Goal: Information Seeking & Learning: Learn about a topic

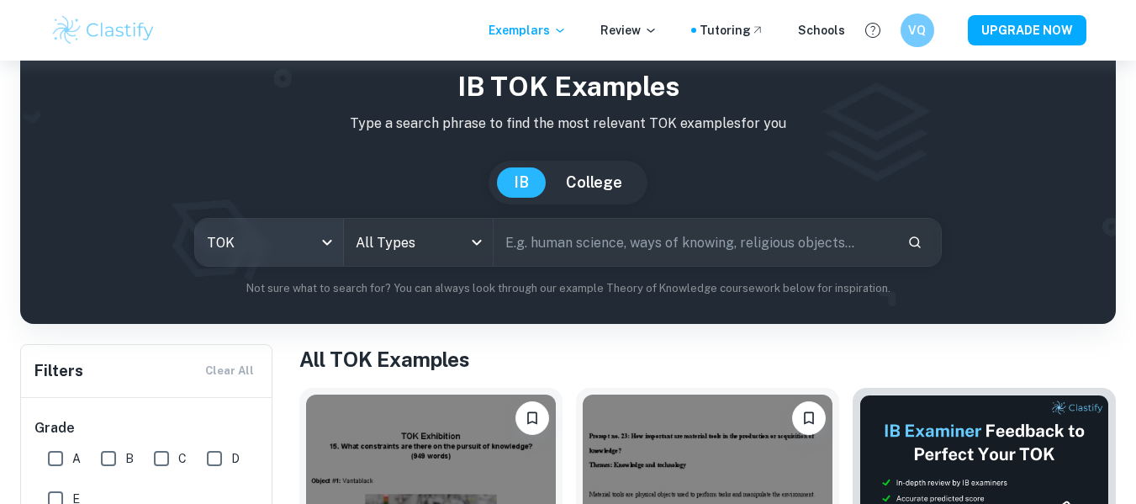
scroll to position [84, 0]
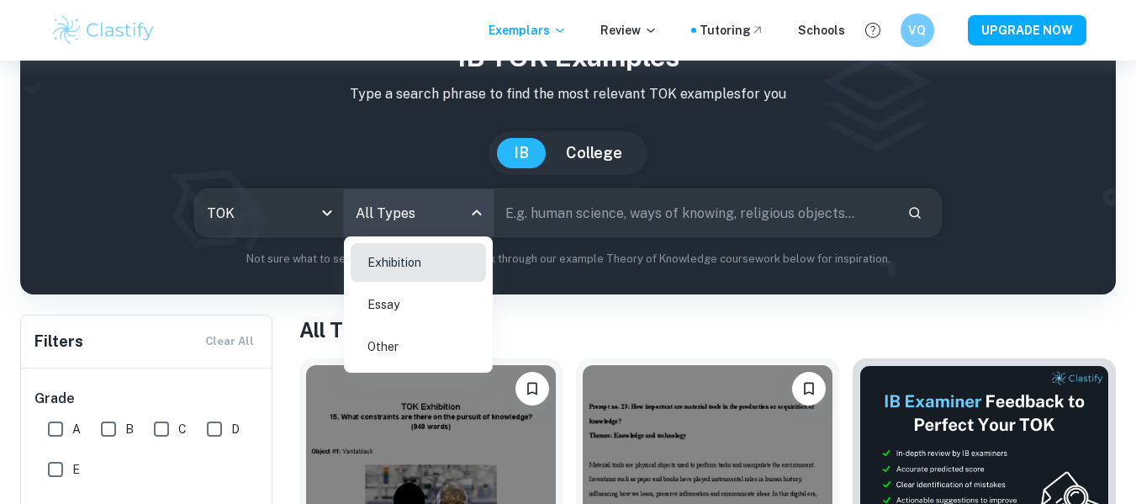
click at [416, 204] on body "We value your privacy We use cookies to enhance your browsing experience, serve…" at bounding box center [568, 228] width 1136 height 504
click at [281, 288] on div at bounding box center [568, 252] width 1136 height 504
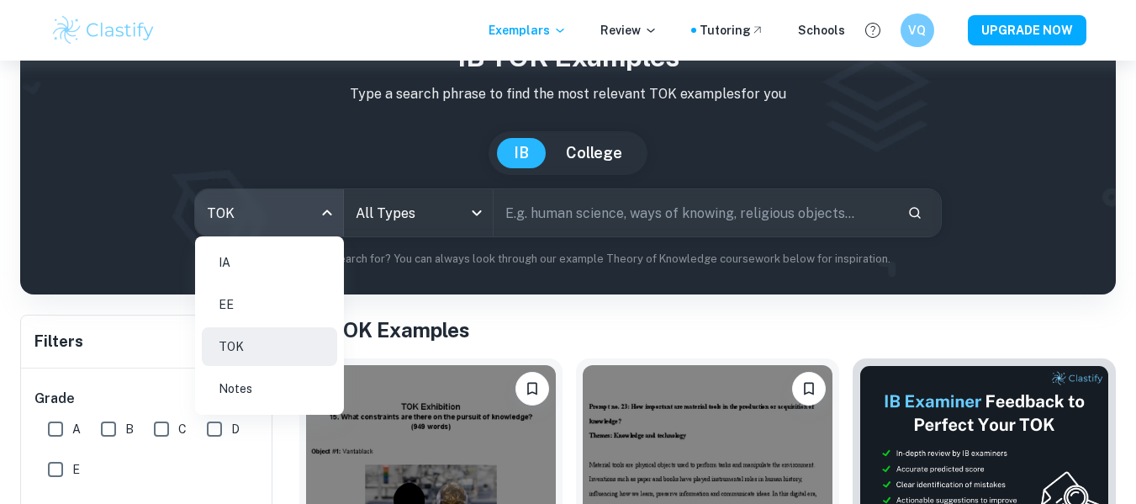
click at [277, 209] on body "We value your privacy We use cookies to enhance your browsing experience, serve…" at bounding box center [568, 228] width 1136 height 504
click at [261, 253] on li "IA" at bounding box center [269, 262] width 135 height 39
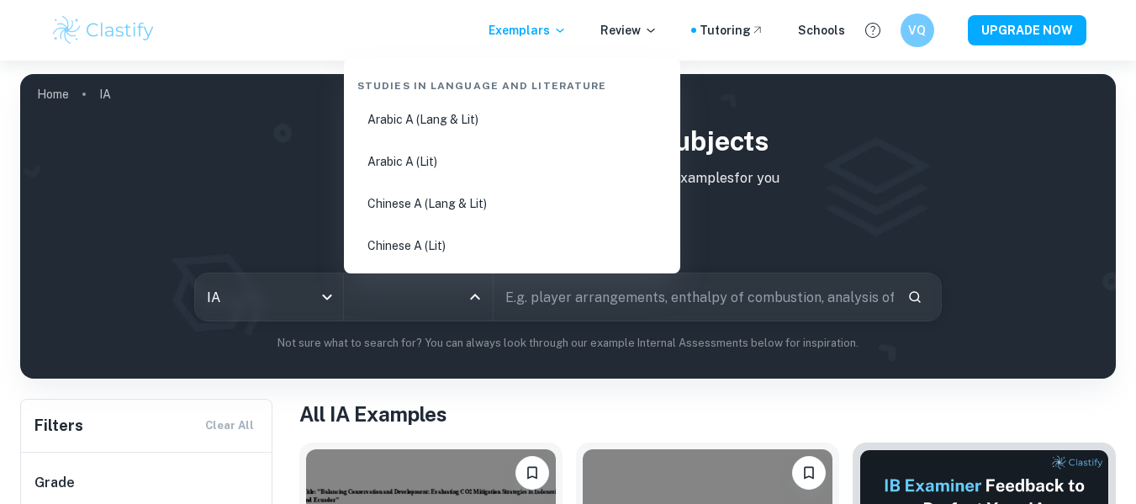
click at [417, 309] on input "All Subjects" at bounding box center [406, 297] width 109 height 32
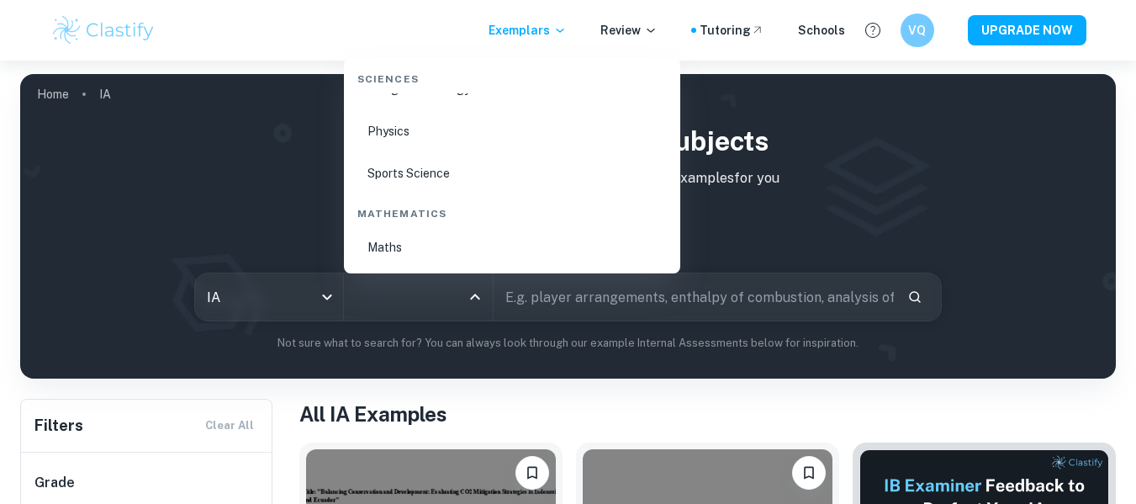
scroll to position [2860, 0]
click at [445, 200] on li "Math AA" at bounding box center [512, 205] width 323 height 39
type input "Math AA"
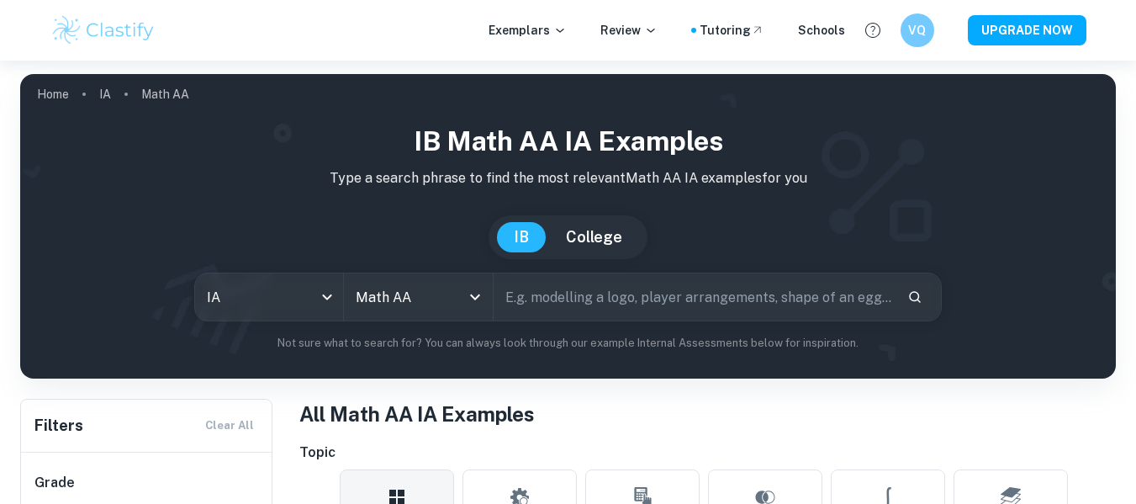
click at [446, 200] on div "IB Math AA IA examples Type a search phrase to find the most relevant Math AA I…" at bounding box center [568, 236] width 1069 height 230
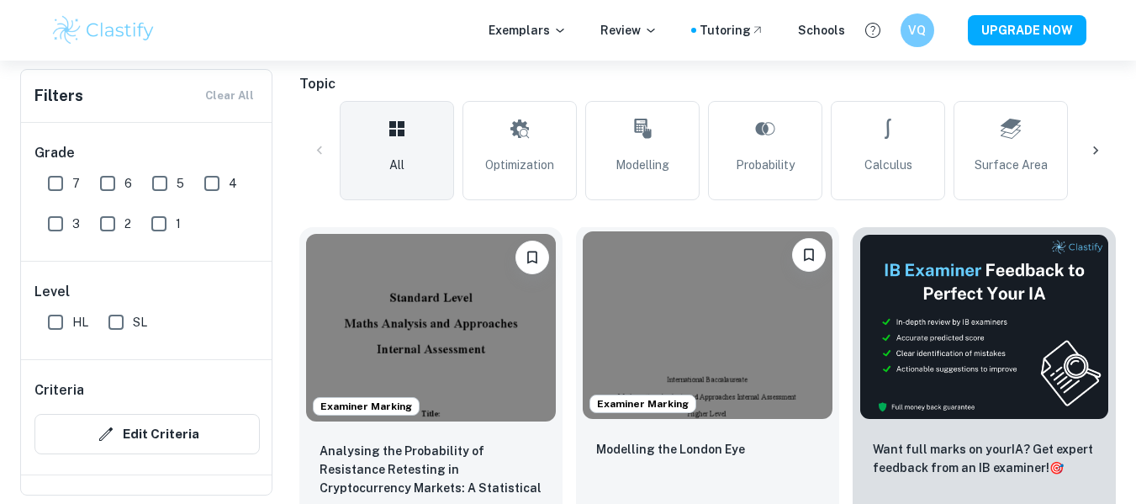
scroll to position [421, 0]
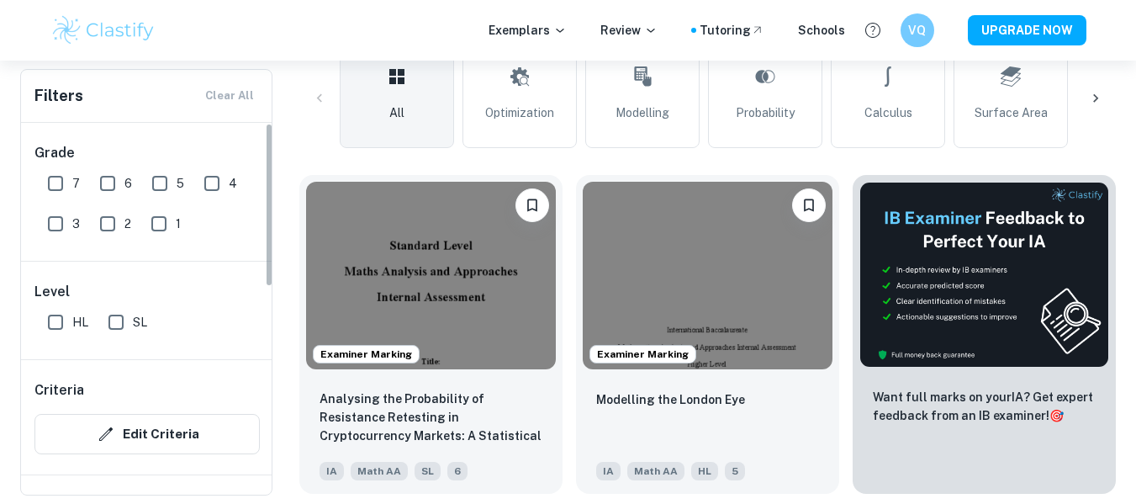
click at [123, 323] on input "SL" at bounding box center [116, 322] width 34 height 34
checkbox input "true"
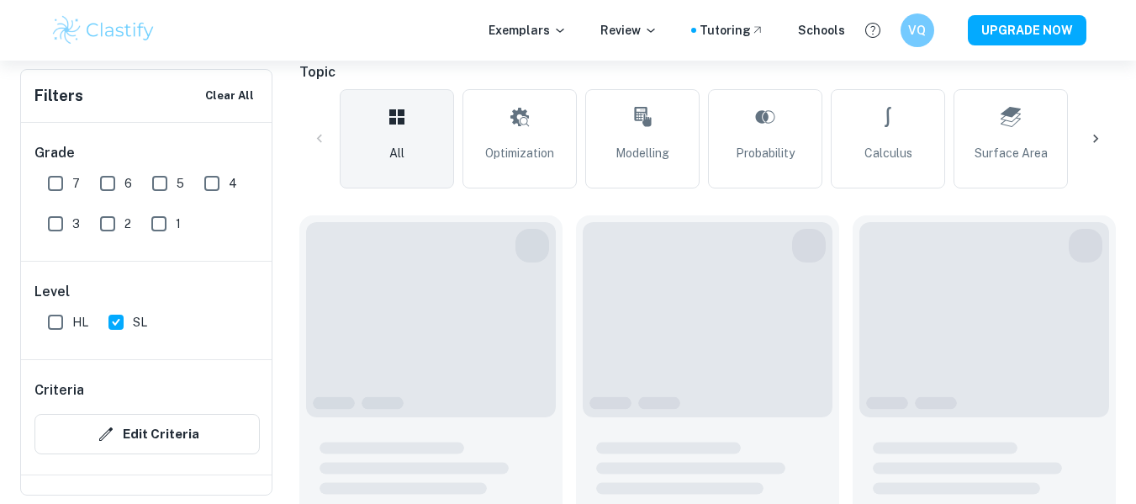
click at [51, 175] on input "7" at bounding box center [56, 184] width 34 height 34
checkbox input "true"
click at [109, 183] on input "6" at bounding box center [108, 184] width 34 height 34
checkbox input "true"
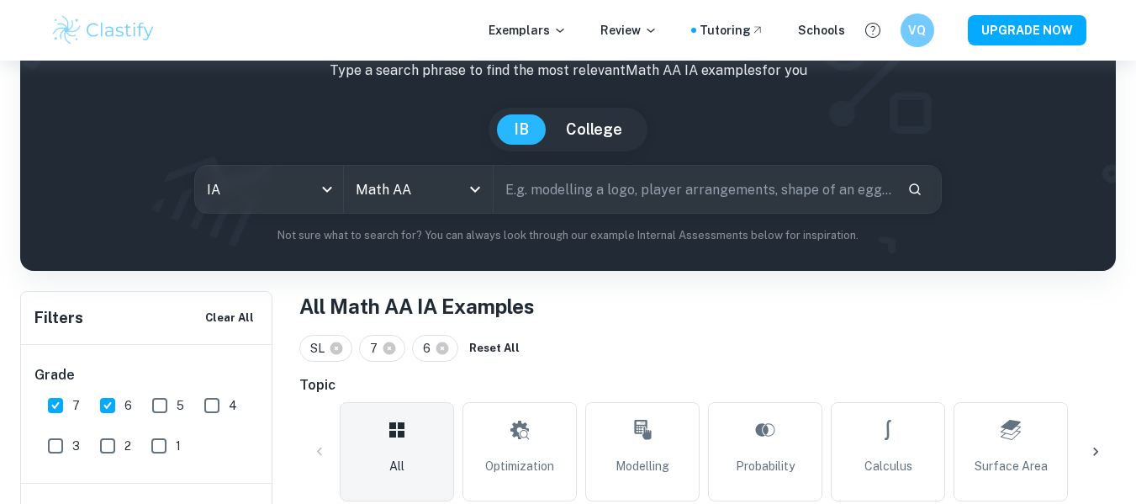
scroll to position [252, 0]
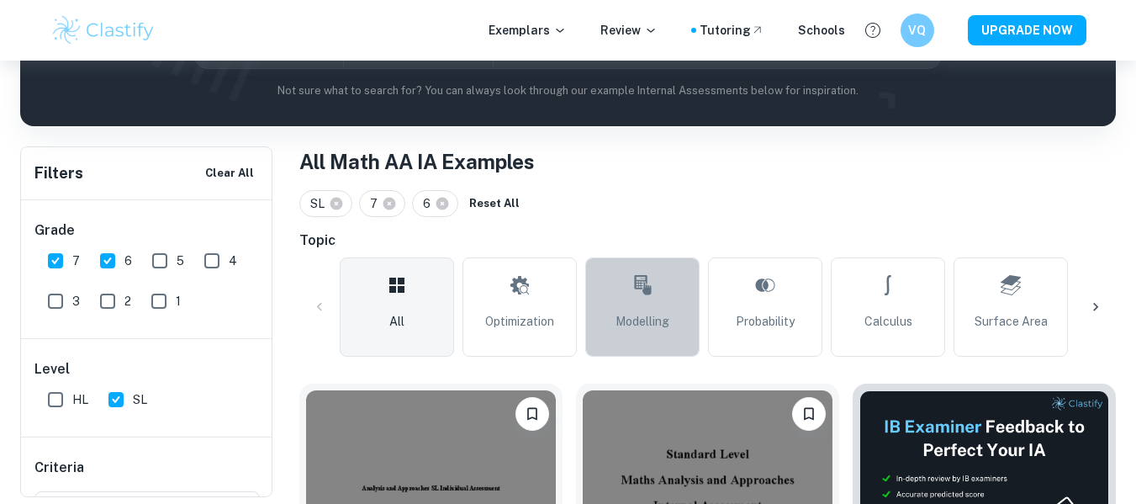
click at [664, 310] on link "Modelling" at bounding box center [642, 306] width 114 height 99
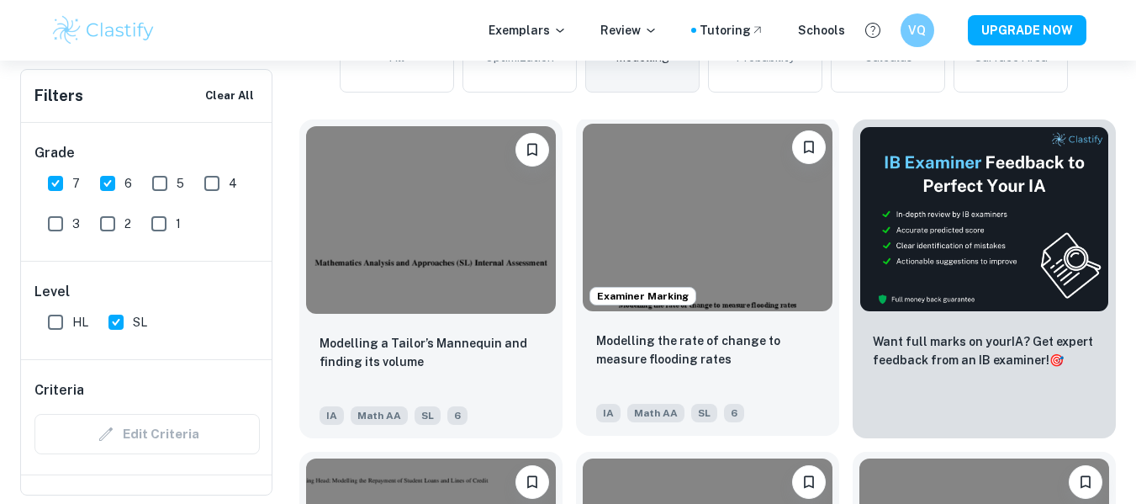
scroll to position [421, 0]
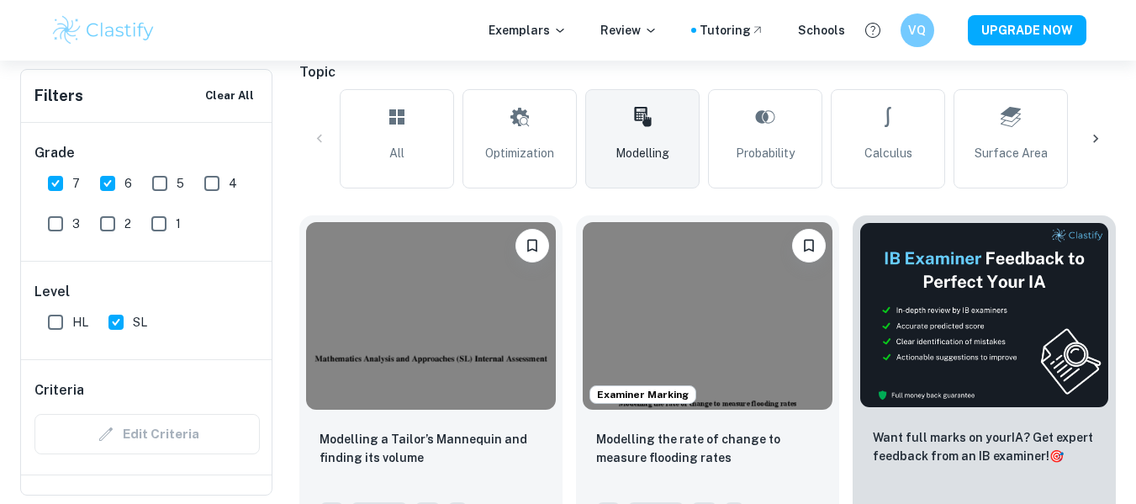
click at [1107, 143] on div at bounding box center [1096, 139] width 40 height 40
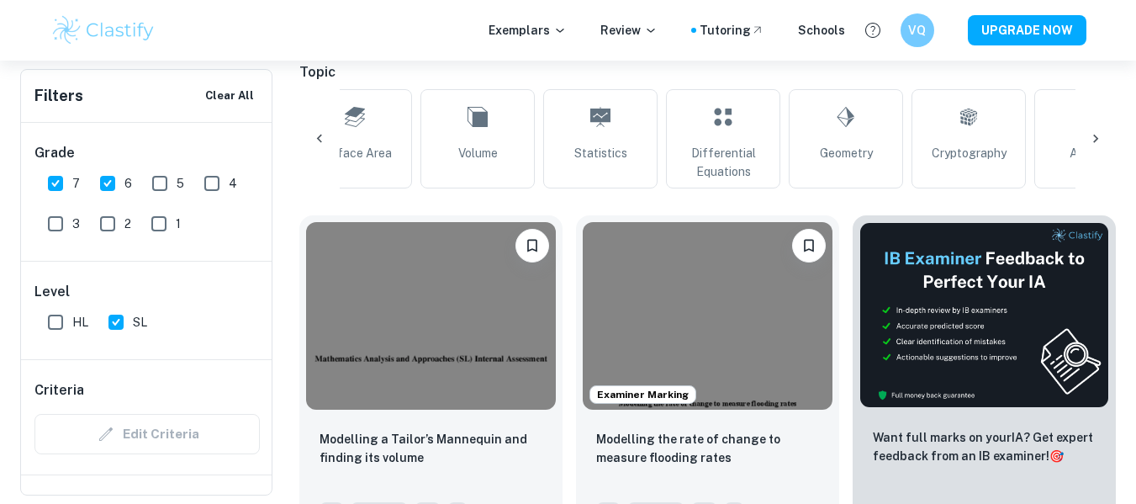
scroll to position [0, 676]
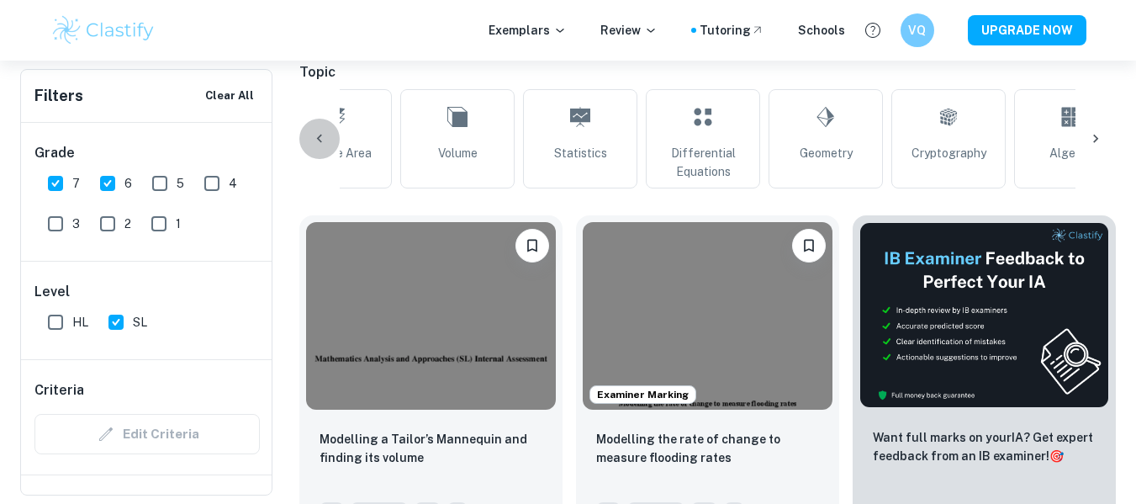
click at [316, 129] on div at bounding box center [319, 139] width 40 height 40
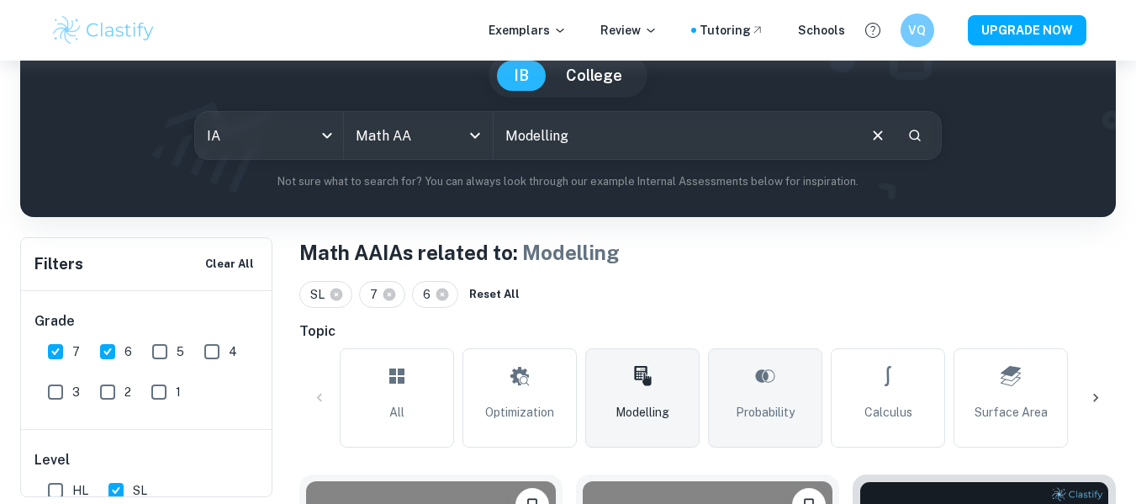
scroll to position [252, 0]
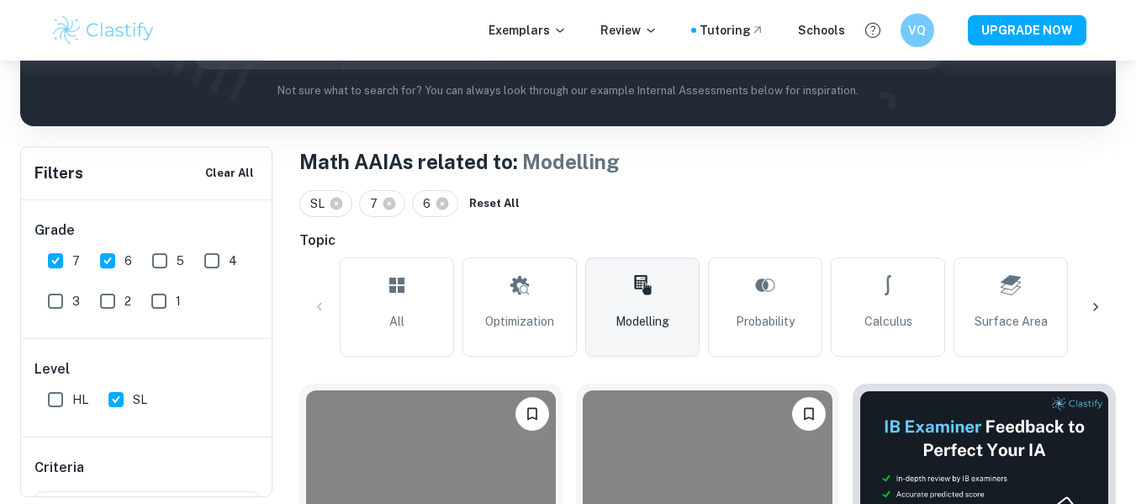
click at [1105, 309] on div at bounding box center [1096, 307] width 40 height 40
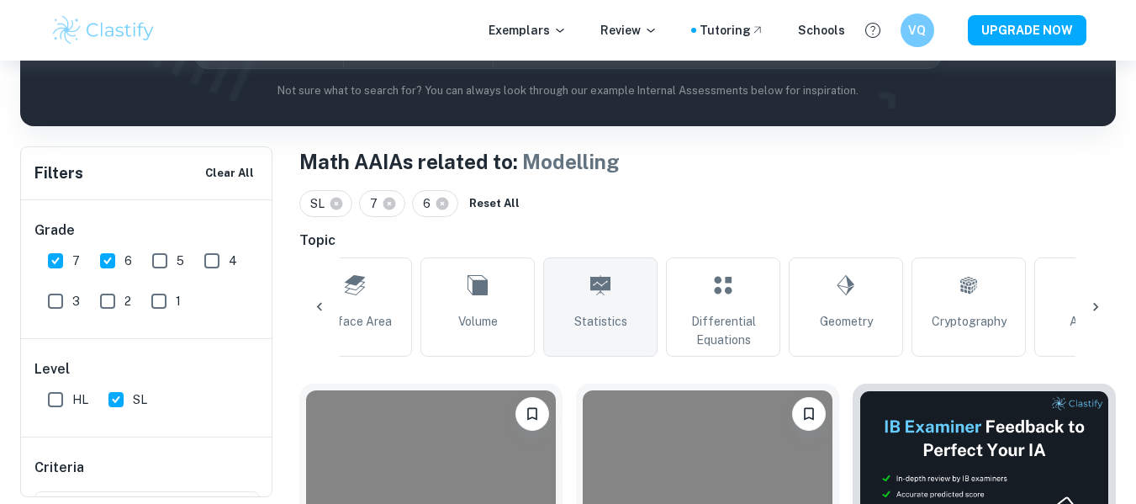
scroll to position [0, 676]
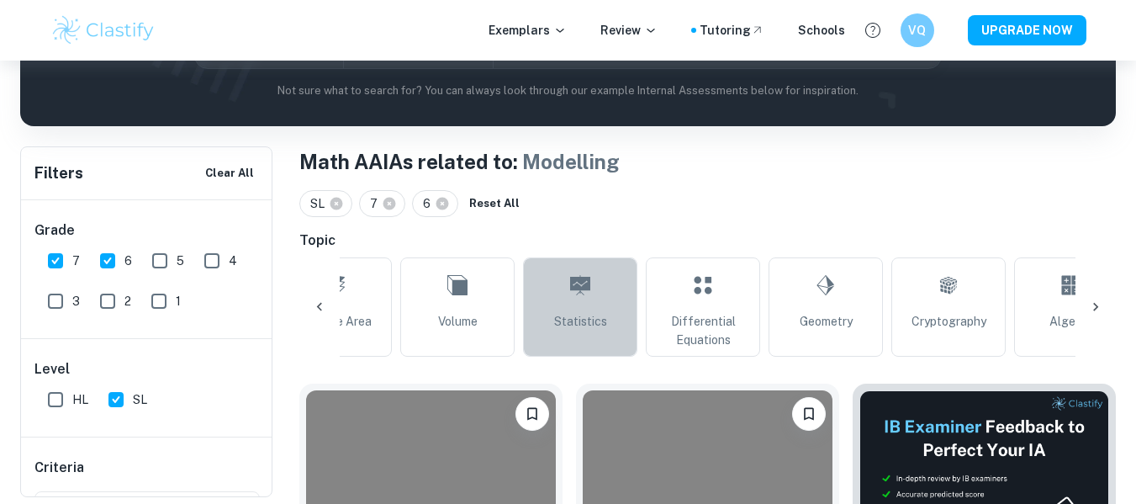
click at [578, 310] on link "Statistics" at bounding box center [580, 306] width 114 height 99
type input "Statistics"
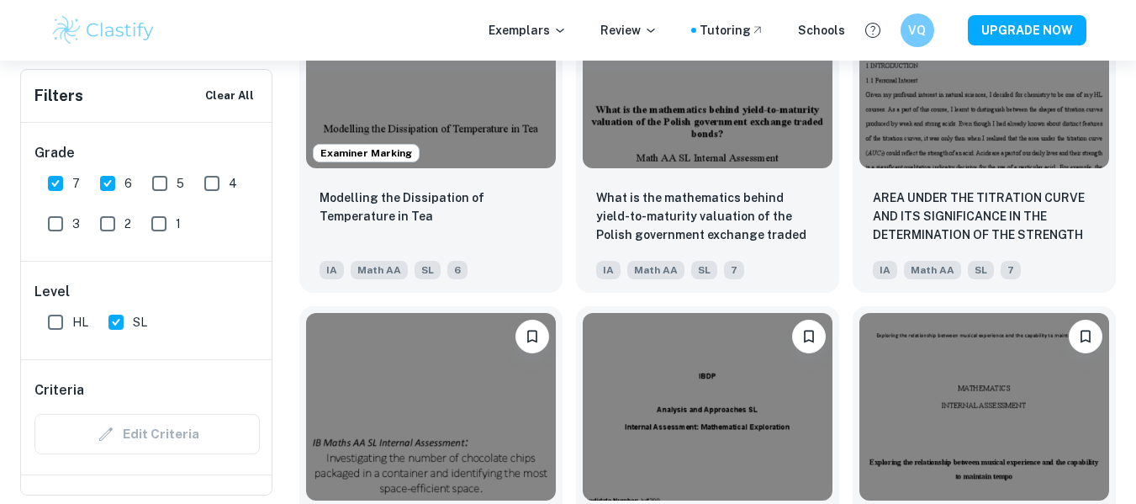
scroll to position [12618, 0]
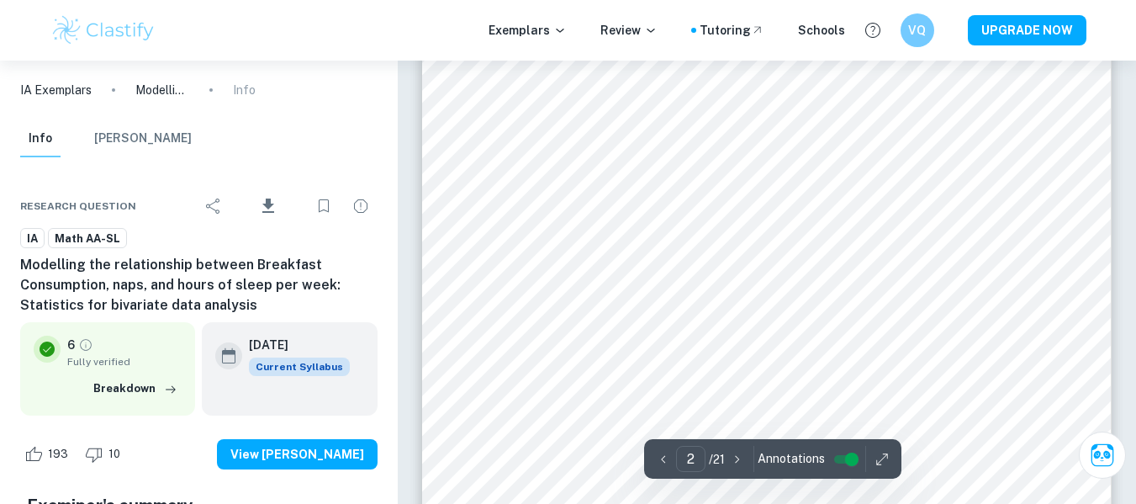
scroll to position [1262, 0]
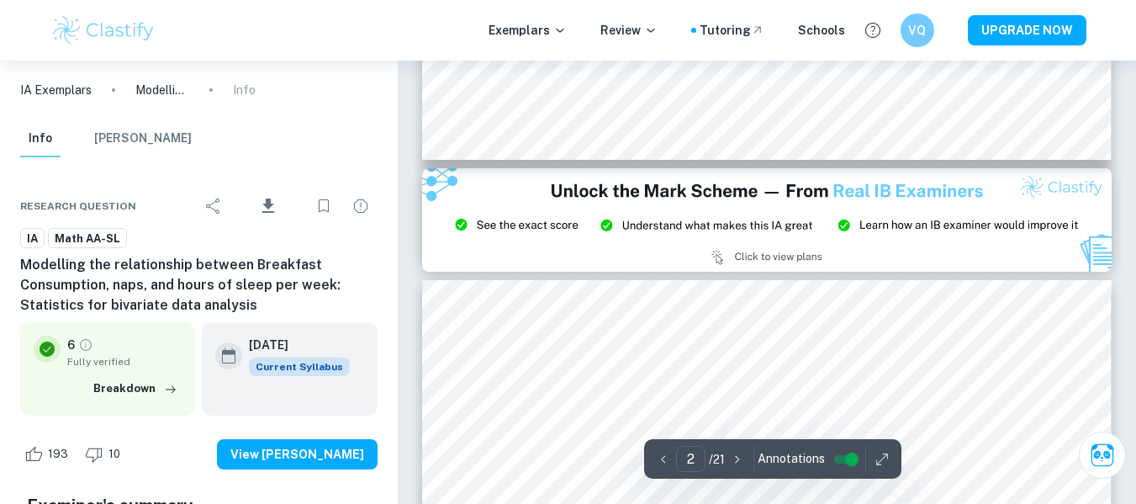
type input "3"
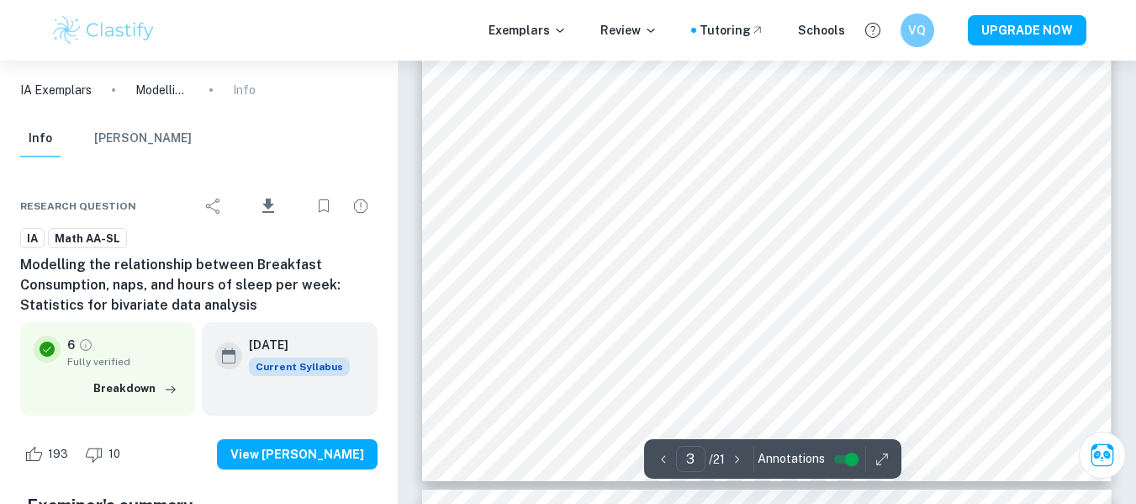
scroll to position [2776, 0]
